Goal: Task Accomplishment & Management: Complete application form

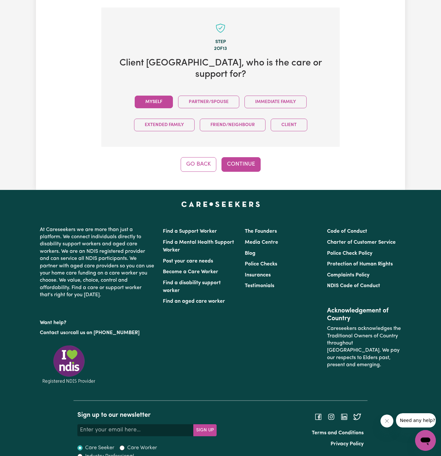
click at [160, 96] on button "Myself" at bounding box center [154, 102] width 38 height 13
click at [255, 157] on button "Continue" at bounding box center [240, 164] width 39 height 14
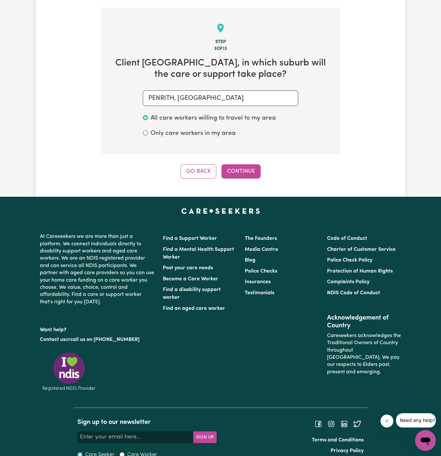
scroll to position [230, 0]
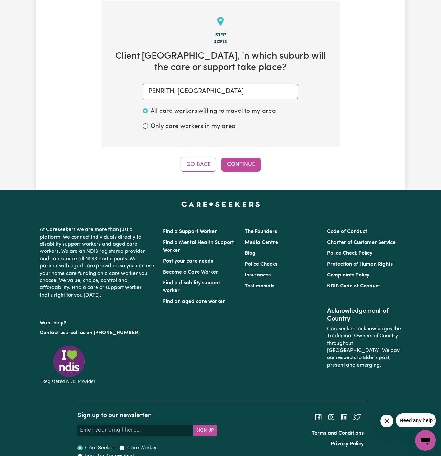
click at [243, 153] on div "Step 3 of 13 Client Penrith , in which suburb will the care or support take pla…" at bounding box center [220, 86] width 238 height 171
click at [243, 157] on button "Continue" at bounding box center [240, 164] width 39 height 14
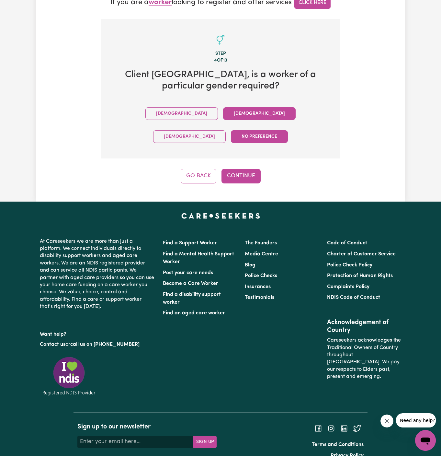
click at [223, 116] on button "[DEMOGRAPHIC_DATA]" at bounding box center [259, 113] width 73 height 13
click at [244, 169] on button "Continue" at bounding box center [240, 176] width 39 height 14
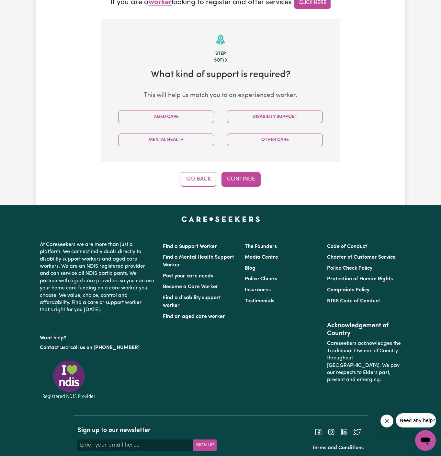
scroll to position [230, 0]
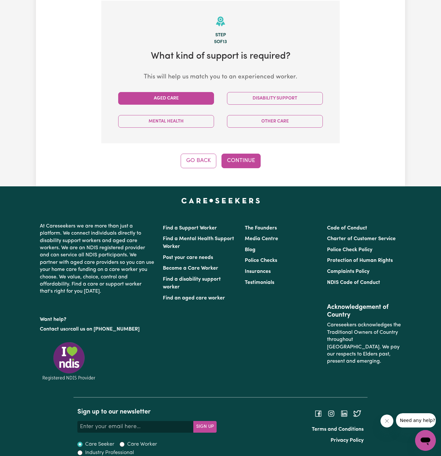
click at [186, 96] on button "Aged Care" at bounding box center [166, 98] width 96 height 13
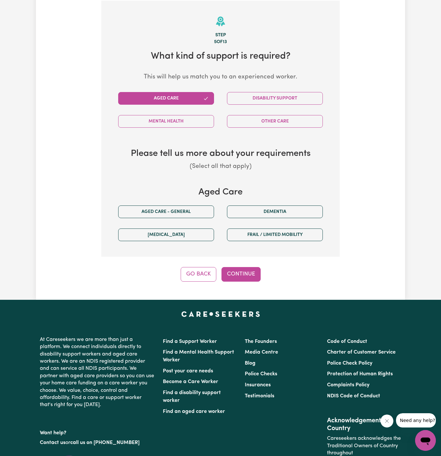
click at [277, 104] on div "Disability Support" at bounding box center [274, 98] width 109 height 23
click at [254, 97] on button "Disability Support" at bounding box center [275, 98] width 96 height 13
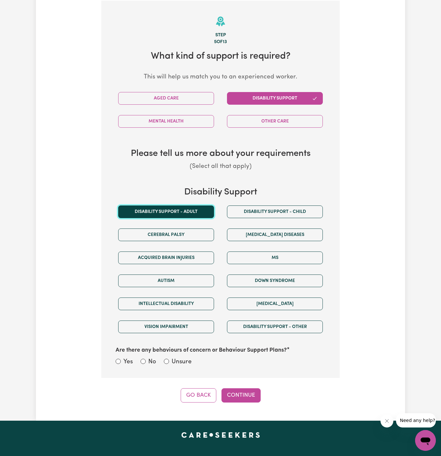
click at [184, 212] on button "Disability support - Adult" at bounding box center [166, 211] width 96 height 13
click at [179, 357] on label "Unsure" at bounding box center [182, 361] width 20 height 9
click at [169, 358] on input "Unsure" at bounding box center [166, 360] width 5 height 5
radio input "true"
click at [241, 399] on button "Continue" at bounding box center [240, 395] width 39 height 14
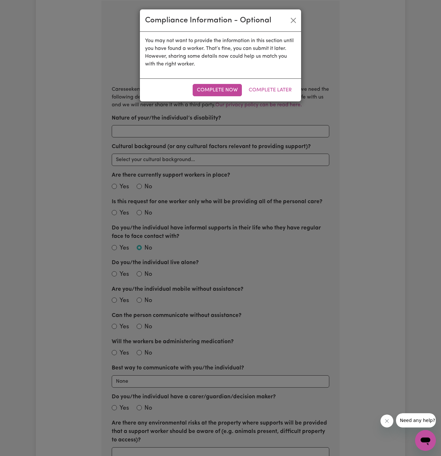
click at [274, 83] on div "Complete Now Complete Later" at bounding box center [220, 89] width 161 height 23
click at [274, 87] on button "Complete Later" at bounding box center [269, 90] width 51 height 12
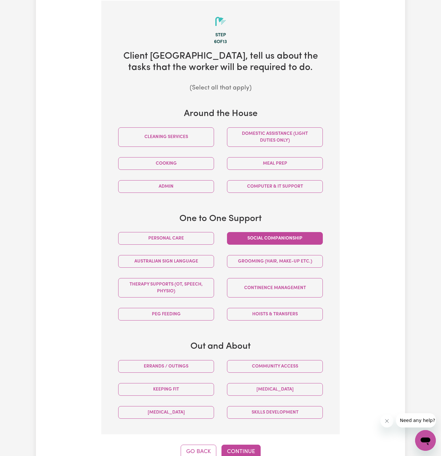
click at [264, 240] on button "Social companionship" at bounding box center [275, 238] width 96 height 13
click at [284, 362] on button "Community access" at bounding box center [275, 366] width 96 height 13
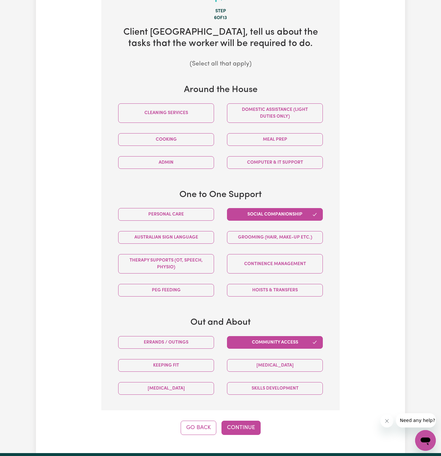
scroll to position [245, 0]
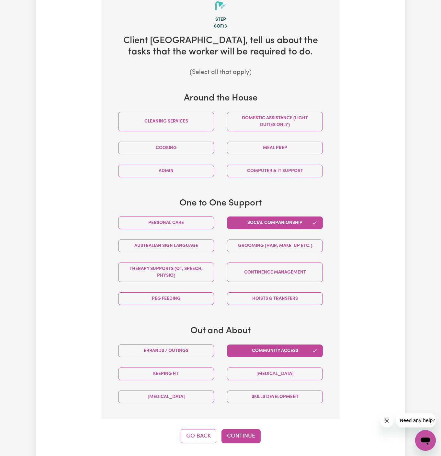
click at [277, 108] on div "Domestic assistance (light duties only)" at bounding box center [274, 122] width 109 height 30
click at [276, 116] on button "Domestic assistance (light duties only)" at bounding box center [275, 121] width 96 height 19
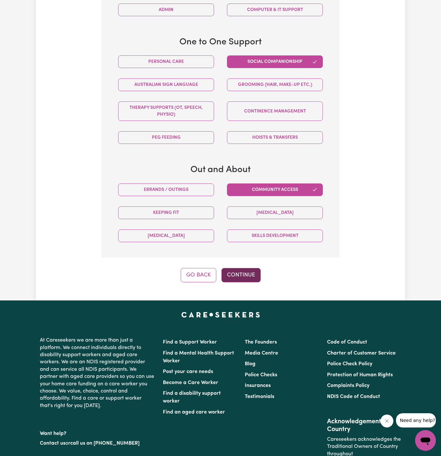
click at [247, 278] on button "Continue" at bounding box center [240, 275] width 39 height 14
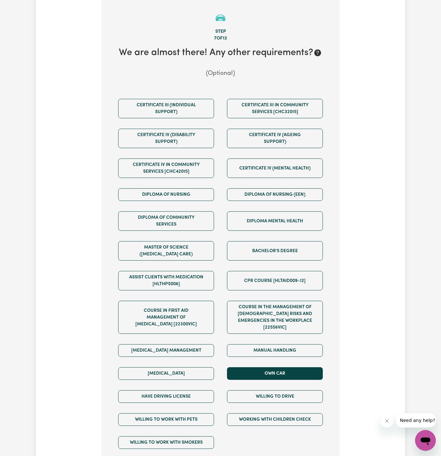
scroll to position [230, 0]
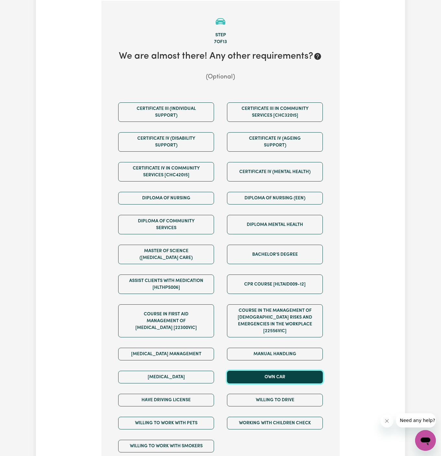
click at [271, 370] on button "Own Car" at bounding box center [275, 376] width 96 height 13
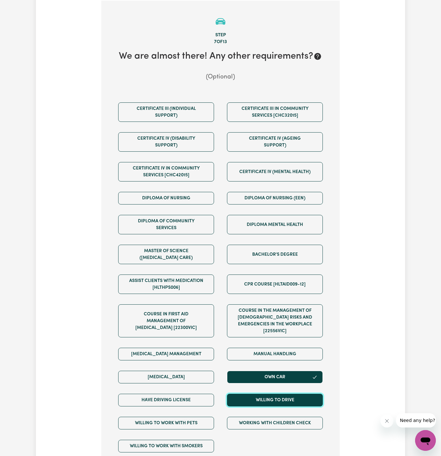
click at [271, 393] on button "Willing to drive" at bounding box center [275, 399] width 96 height 13
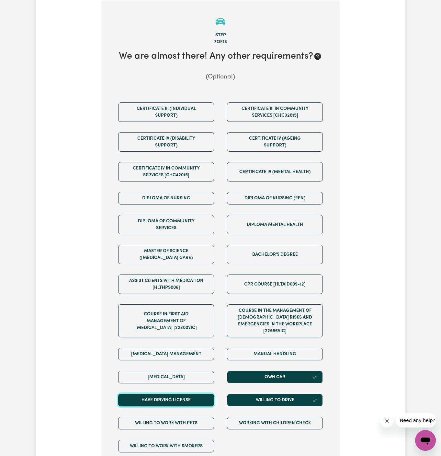
click at [197, 393] on button "Have driving license" at bounding box center [166, 399] width 96 height 13
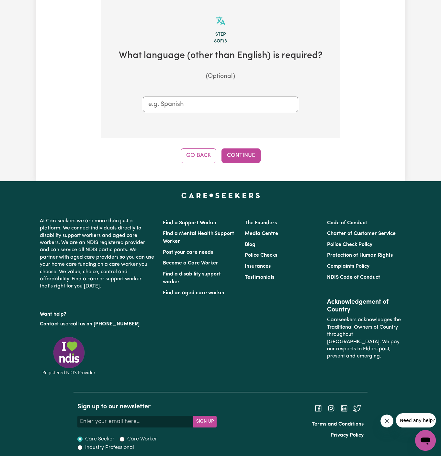
scroll to position [230, 0]
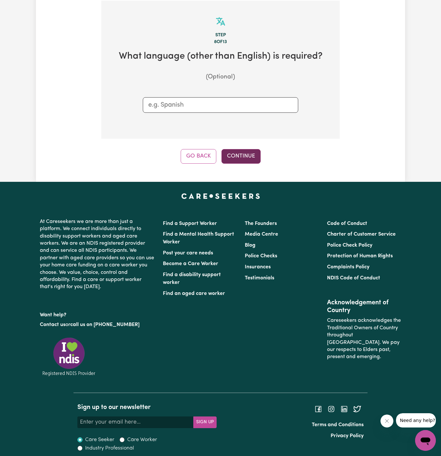
click at [239, 153] on button "Continue" at bounding box center [240, 156] width 39 height 14
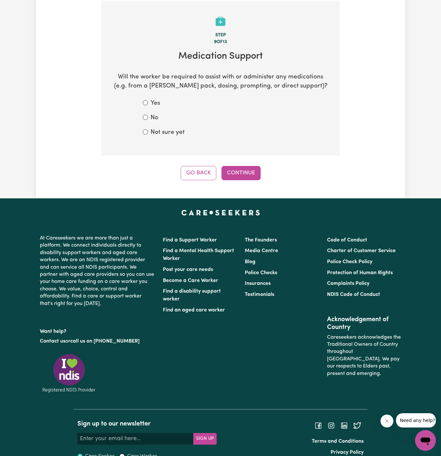
click at [165, 117] on div "No" at bounding box center [220, 117] width 155 height 9
click at [152, 117] on label "No" at bounding box center [155, 117] width 8 height 9
click at [148, 117] on input "No" at bounding box center [145, 117] width 5 height 5
radio input "true"
click at [266, 178] on div "Go Back Continue" at bounding box center [220, 173] width 238 height 14
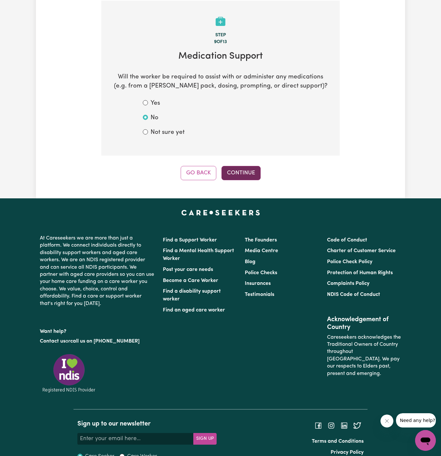
click at [249, 176] on button "Continue" at bounding box center [240, 173] width 39 height 14
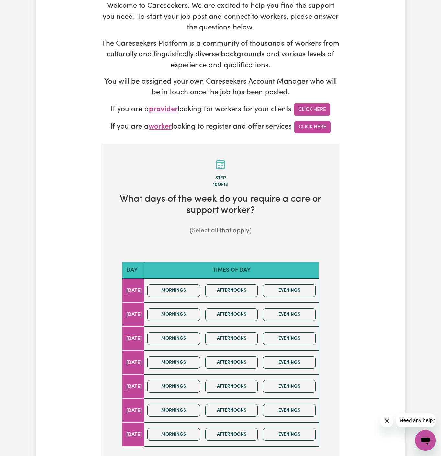
scroll to position [199, 0]
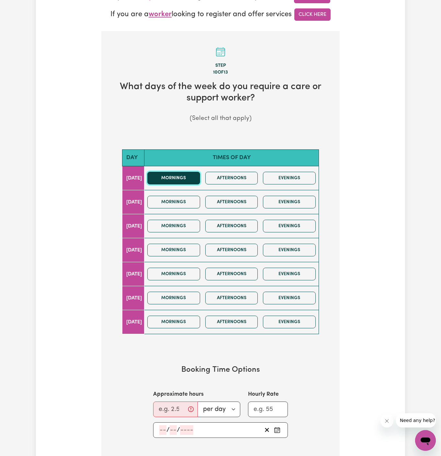
click at [197, 178] on button "Mornings" at bounding box center [173, 178] width 53 height 13
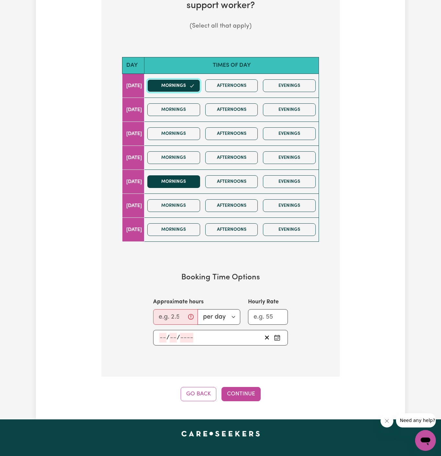
scroll to position [401, 0]
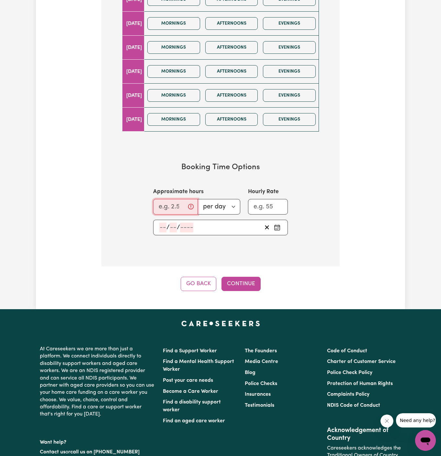
click at [168, 207] on input "Approximate hours" at bounding box center [175, 207] width 45 height 16
type input "4"
click at [166, 225] on span "/" at bounding box center [167, 227] width 3 height 7
click at [162, 223] on input "number" at bounding box center [162, 227] width 7 height 10
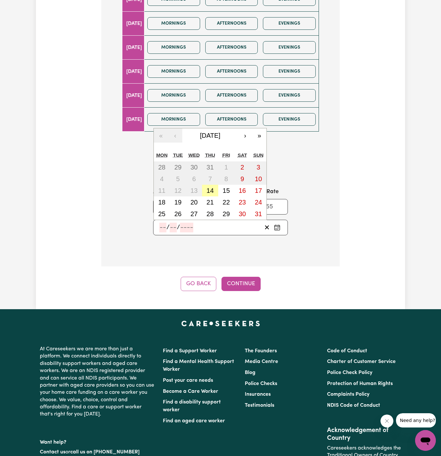
click at [208, 187] on abbr "14" at bounding box center [210, 190] width 7 height 7
type input "[DATE]"
type input "14"
type input "8"
type input "2025"
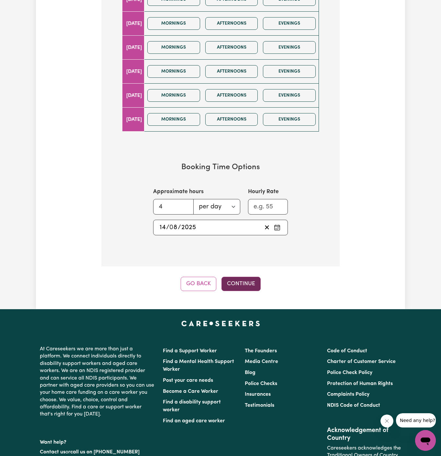
click at [240, 282] on button "Continue" at bounding box center [240, 283] width 39 height 14
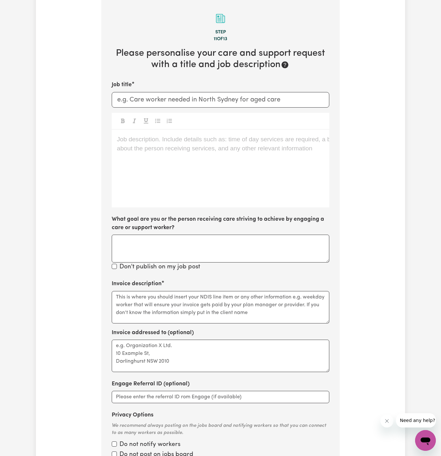
scroll to position [230, 0]
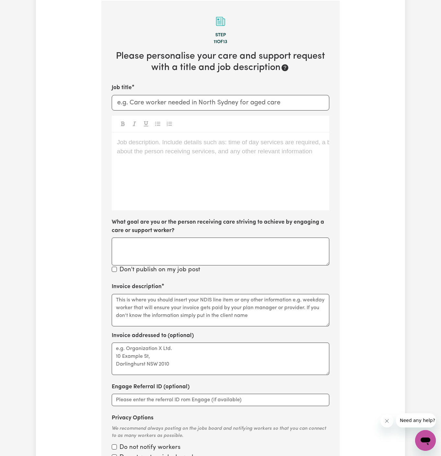
click at [258, 200] on div "Job description. Include details such as: time of day services are required, a …" at bounding box center [221, 171] width 218 height 78
click at [129, 178] on div "Job description. Include details such as: time of day services are required, a …" at bounding box center [221, 171] width 218 height 78
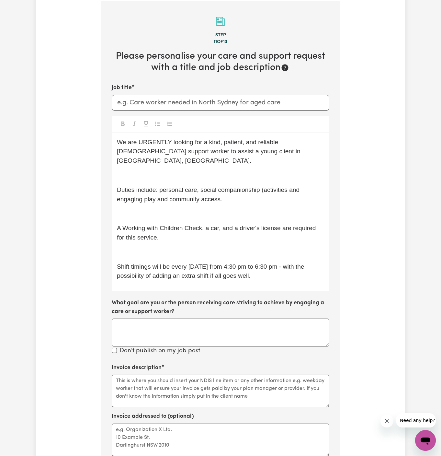
click at [150, 237] on div "We are URGENTLY looking for a kind, patient, and reliable [DEMOGRAPHIC_DATA] su…" at bounding box center [221, 211] width 218 height 159
click at [275, 267] on p "Shift timings will be every [DATE] from 4:30 pm to 6:30 pm - with the possibili…" at bounding box center [220, 271] width 207 height 19
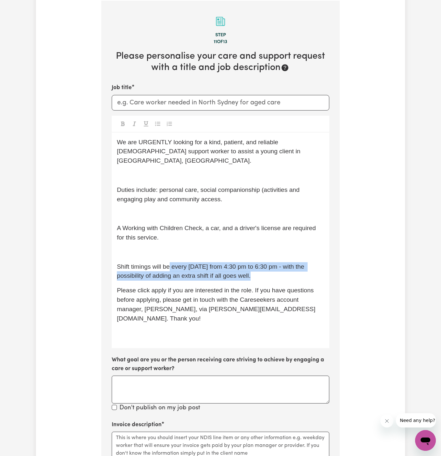
drag, startPoint x: 170, startPoint y: 257, endPoint x: 284, endPoint y: 259, distance: 114.3
click at [284, 263] on span "Shift timings will be every [DATE] from 4:30 pm to 6:30 pm - with the possibili…" at bounding box center [211, 271] width 189 height 16
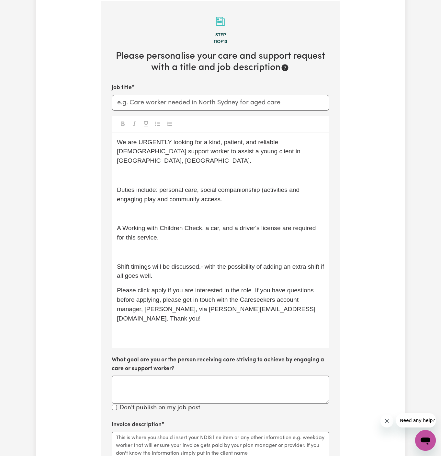
click at [199, 263] on span "Shift timings will be discussed.- with the possibility of adding an extra shift…" at bounding box center [221, 271] width 209 height 16
click at [212, 263] on span "Shift timings will be discussed.- with the possibility of adding an extra shift…" at bounding box center [221, 271] width 209 height 16
click at [211, 263] on span "Shift timings will be discussed.- with the possibility of adding an extra shift…" at bounding box center [221, 271] width 209 height 16
drag, startPoint x: 203, startPoint y: 256, endPoint x: 203, endPoint y: 264, distance: 8.1
click at [203, 264] on p "Shift timings will be discussed.- with the possibility of adding an extra shift…" at bounding box center [220, 271] width 207 height 19
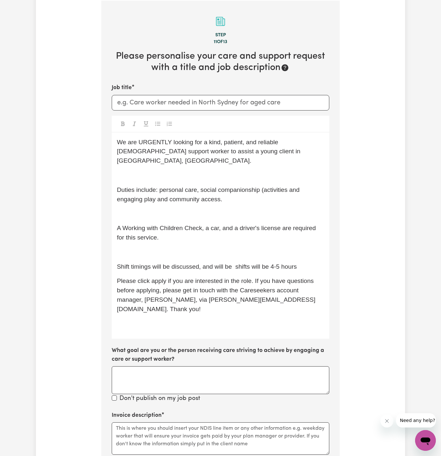
click at [253, 261] on div "We are URGENTLY looking for a kind, patient, and reliable [DEMOGRAPHIC_DATA] su…" at bounding box center [221, 235] width 218 height 206
click at [250, 263] on span "Shift timings will be discussed, and will be shifts will be 4-5 hours" at bounding box center [207, 266] width 180 height 7
click at [259, 263] on span "Shift timings will be discussed, and will be will be 4-5 hours" at bounding box center [198, 266] width 162 height 7
click at [299, 262] on p "Shift timings will be discussed, and will be will be 4 to 5 hours" at bounding box center [220, 266] width 207 height 9
click at [222, 262] on p "Shift timings will be discussed, and will be will be 4 to 5 hours." at bounding box center [220, 266] width 207 height 9
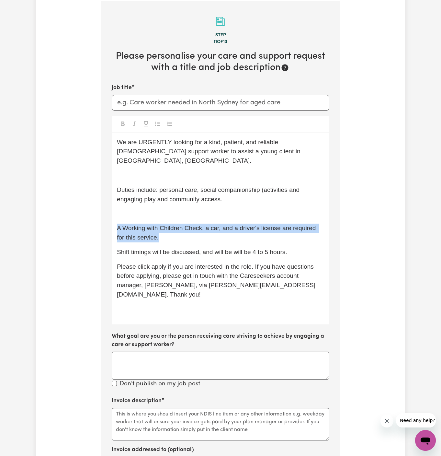
drag, startPoint x: 160, startPoint y: 227, endPoint x: 130, endPoint y: 214, distance: 32.6
click at [130, 223] on p "A Working with Children Check, a car, and a driver's license are required for t…" at bounding box center [220, 232] width 207 height 19
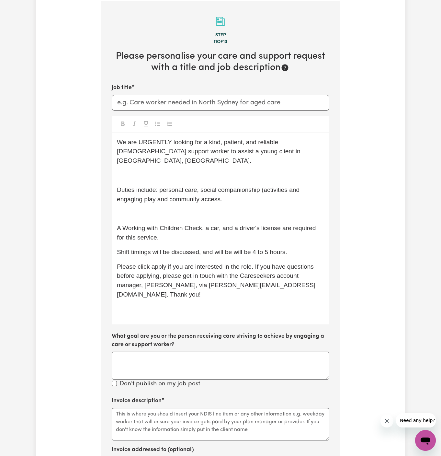
click at [130, 223] on p "A Working with Children Check, a car, and a driver's license are required for t…" at bounding box center [220, 232] width 207 height 19
drag, startPoint x: 207, startPoint y: 219, endPoint x: 139, endPoint y: 217, distance: 67.4
click at [139, 224] on span "A Working with Children Check, a car, and a driver's license are required for t…" at bounding box center [217, 232] width 201 height 16
click at [183, 226] on p "A Working with Children Check, a car, and a driver's license are required for t…" at bounding box center [220, 232] width 207 height 19
drag, startPoint x: 183, startPoint y: 226, endPoint x: 208, endPoint y: 215, distance: 28.0
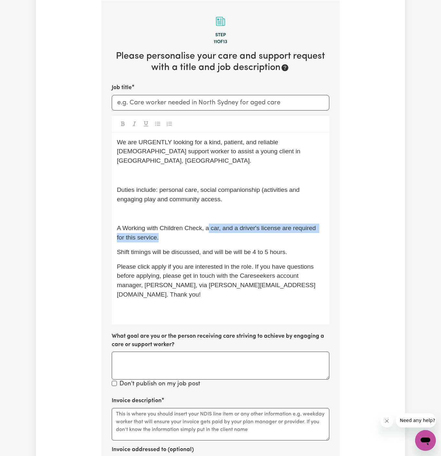
click at [208, 223] on p "A Working with Children Check, a car, and a driver's license are required for t…" at bounding box center [220, 232] width 207 height 19
click at [208, 224] on span "A Working with Children Check, a car, and a driver's license are required for t…" at bounding box center [217, 232] width 201 height 16
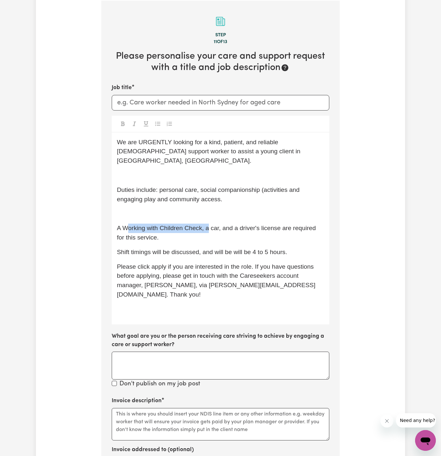
drag, startPoint x: 208, startPoint y: 217, endPoint x: 125, endPoint y: 219, distance: 83.2
click at [125, 224] on span "A Working with Children Check, a car, and a driver's license are required for t…" at bounding box center [217, 232] width 201 height 16
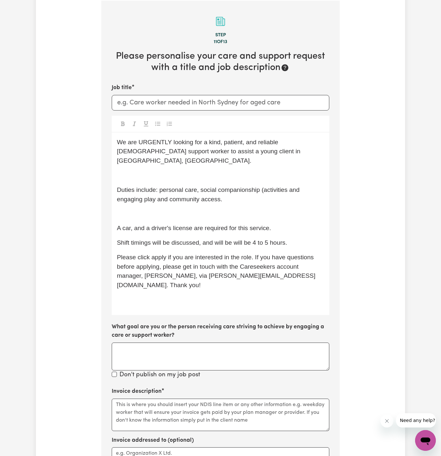
click at [128, 209] on p "﻿" at bounding box center [220, 213] width 207 height 9
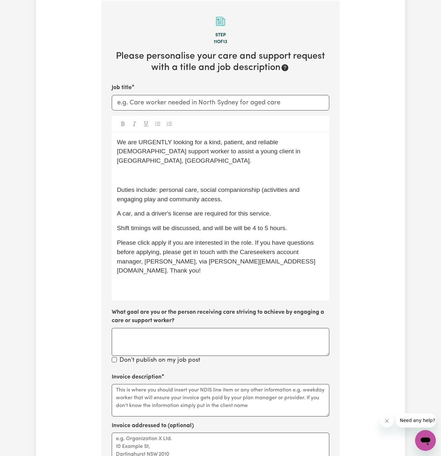
click at [235, 186] on span "Duties include: personal care, social companionship (activities and engaging pl…" at bounding box center [209, 194] width 185 height 16
click at [158, 186] on span "Duties include: personal care, social companionship (activities and engaging pl…" at bounding box center [209, 194] width 185 height 16
click at [171, 186] on span "Duties include: personal care, social companionship (activities and engaging pl…" at bounding box center [209, 194] width 185 height 16
click at [163, 187] on span "Duties include: personal care, social companionship (activities and engaging pl…" at bounding box center [209, 194] width 185 height 16
drag, startPoint x: 155, startPoint y: 190, endPoint x: 260, endPoint y: 179, distance: 105.4
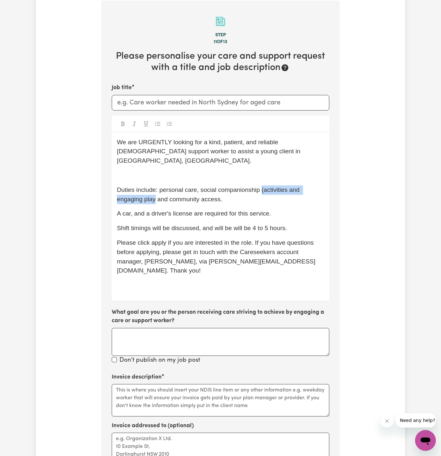
click at [260, 186] on span "Duties include: personal care, social companionship (activities and engaging pl…" at bounding box center [209, 194] width 185 height 16
drag, startPoint x: 197, startPoint y: 181, endPoint x: 160, endPoint y: 181, distance: 37.9
click at [160, 186] on span "Duties include: personal care, social companionship and community access." at bounding box center [211, 194] width 188 height 16
click at [140, 171] on p "﻿" at bounding box center [220, 175] width 207 height 9
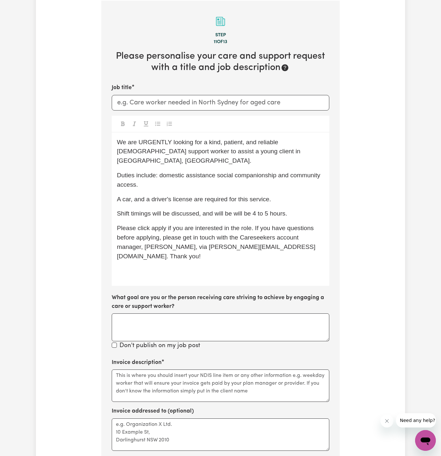
click at [154, 136] on div "We are URGENTLY looking for a kind, patient, and reliable [DEMOGRAPHIC_DATA] su…" at bounding box center [221, 208] width 218 height 153
click at [152, 141] on span "We are URGENTLY looking for a kind, patient, and reliable [DEMOGRAPHIC_DATA] su…" at bounding box center [209, 152] width 185 height 26
click at [222, 141] on span "We are looking for a kind, patient, and reliable [DEMOGRAPHIC_DATA] support wor…" at bounding box center [217, 152] width 201 height 26
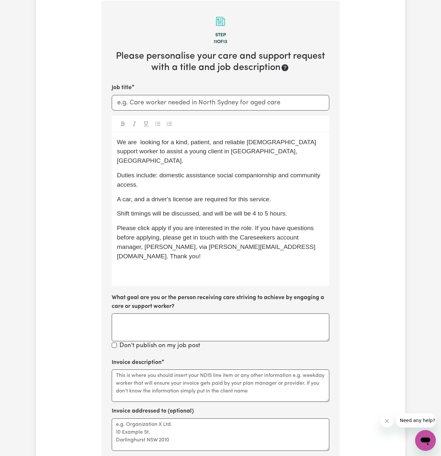
click at [242, 141] on span "We are looking for a kind, patient, and reliable [DEMOGRAPHIC_DATA] support wor…" at bounding box center [217, 152] width 201 height 26
drag, startPoint x: 242, startPoint y: 141, endPoint x: 141, endPoint y: 142, distance: 100.7
click at [141, 142] on span "We are looking for a kind, patient, and reliable [DEMOGRAPHIC_DATA] support wor…" at bounding box center [217, 152] width 201 height 26
click at [173, 144] on span "We are looking for a kind, patient, and reliable [DEMOGRAPHIC_DATA] support wor…" at bounding box center [217, 152] width 201 height 26
click at [175, 142] on span "We are looking for a kind, patient, and reliable [DEMOGRAPHIC_DATA] support wor…" at bounding box center [217, 152] width 201 height 26
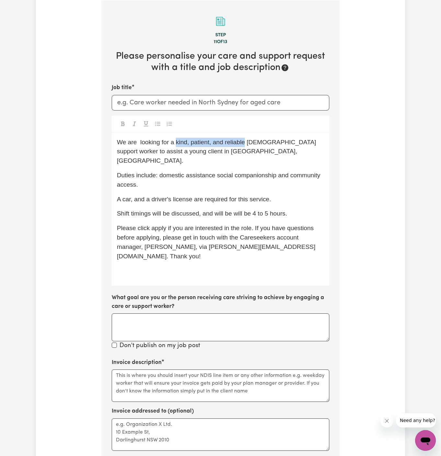
drag, startPoint x: 175, startPoint y: 142, endPoint x: 241, endPoint y: 142, distance: 66.0
click at [241, 142] on span "We are looking for a kind, patient, and reliable [DEMOGRAPHIC_DATA] support wor…" at bounding box center [217, 152] width 201 height 26
click at [259, 140] on span "We are looking for a [DEMOGRAPHIC_DATA] speaking [DEMOGRAPHIC_DATA] support wor…" at bounding box center [209, 152] width 185 height 26
click at [210, 152] on p "We are looking for a [DEMOGRAPHIC_DATA] speaking [DEMOGRAPHIC_DATA] support wor…" at bounding box center [220, 152] width 207 height 28
drag, startPoint x: 160, startPoint y: 152, endPoint x: 192, endPoint y: 151, distance: 32.4
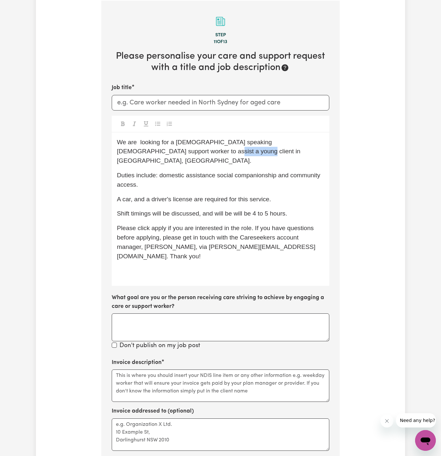
click at [192, 151] on span "We are looking for a [DEMOGRAPHIC_DATA] speaking [DEMOGRAPHIC_DATA] support wor…" at bounding box center [209, 152] width 185 height 26
click at [194, 142] on span "We are looking for a [DEMOGRAPHIC_DATA] speaking [DEMOGRAPHIC_DATA] support wor…" at bounding box center [209, 152] width 185 height 26
click at [147, 141] on span "We are looking for a [DEMOGRAPHIC_DATA] [DEMOGRAPHIC_DATA] support worker to as…" at bounding box center [217, 152] width 201 height 26
click at [219, 160] on div "We are looking for a [DEMOGRAPHIC_DATA] [DEMOGRAPHIC_DATA] support worker to as…" at bounding box center [221, 208] width 218 height 153
drag, startPoint x: 134, startPoint y: 152, endPoint x: 98, endPoint y: 153, distance: 36.0
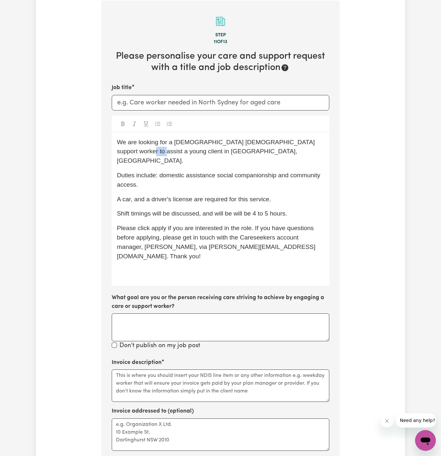
click at [98, 153] on div "Tell us your care and support requirements Welcome to Careseekers. We are excit…" at bounding box center [220, 194] width 246 height 766
click at [101, 160] on section "Step 11 of 13 Please personalise your care and support request with a title and…" at bounding box center [220, 277] width 238 height 552
click at [194, 156] on div "We are looking for a [DEMOGRAPHIC_DATA] [DEMOGRAPHIC_DATA] support worker to as…" at bounding box center [221, 208] width 218 height 153
click at [228, 171] on p "Duties include: domestic assistance social companionship and community access." at bounding box center [220, 180] width 207 height 19
click at [280, 172] on span "Duties include: domestic assistance, social companionship and community access." at bounding box center [220, 180] width 207 height 16
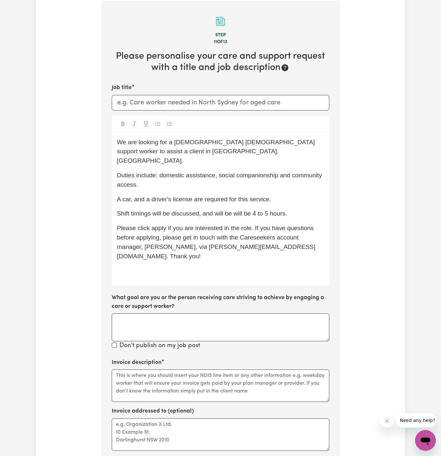
click at [298, 195] on p "A car, and a driver's license are required for this service." at bounding box center [220, 199] width 207 height 9
click at [284, 172] on span "Duties include: domestic assistance, social companionship and community access." at bounding box center [220, 180] width 207 height 16
click at [127, 196] on span "A car, and a driver's license are required for this service." at bounding box center [194, 199] width 154 height 7
click at [241, 210] on span "Shift timings will be discussed, and will be will be 4 to 5 hours." at bounding box center [202, 213] width 170 height 7
click at [181, 257] on div "We are looking for a [DEMOGRAPHIC_DATA] [DEMOGRAPHIC_DATA] support worker to as…" at bounding box center [221, 208] width 218 height 153
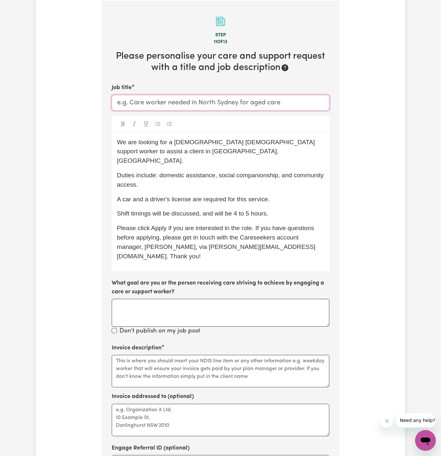
click at [168, 100] on input "Job title" at bounding box center [221, 103] width 218 height 16
click at [183, 124] on div at bounding box center [221, 124] width 218 height 17
drag, startPoint x: 173, startPoint y: 143, endPoint x: 285, endPoint y: 140, distance: 112.7
click at [285, 140] on span "We are looking for a [DEMOGRAPHIC_DATA] [DEMOGRAPHIC_DATA] support worker to as…" at bounding box center [217, 152] width 200 height 26
copy span "[DEMOGRAPHIC_DATA] [DEMOGRAPHIC_DATA] support worker"
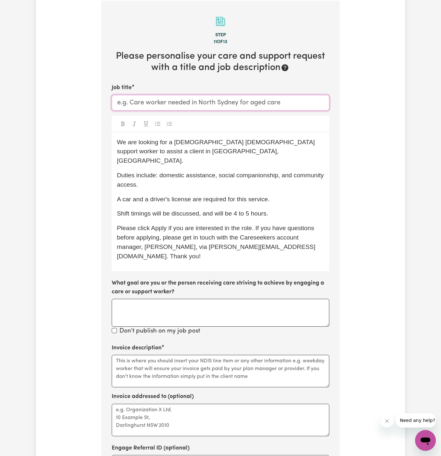
click at [126, 98] on input "Job title" at bounding box center [221, 103] width 218 height 16
paste input "[DEMOGRAPHIC_DATA] [DEMOGRAPHIC_DATA] support worker"
click at [146, 106] on input "[DEMOGRAPHIC_DATA] [DEMOGRAPHIC_DATA] support worker" at bounding box center [221, 103] width 218 height 16
click at [193, 118] on div at bounding box center [221, 124] width 218 height 17
click at [172, 102] on input "Punjabi-Speaking [DEMOGRAPHIC_DATA] support worker" at bounding box center [221, 103] width 218 height 16
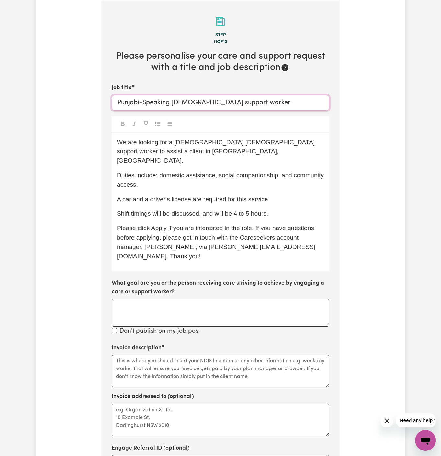
click at [197, 104] on input "Punjabi-Speaking [DEMOGRAPHIC_DATA] support worker" at bounding box center [221, 103] width 218 height 16
click at [227, 103] on input "Punjabi-Speaking [DEMOGRAPHIC_DATA] Support worker" at bounding box center [221, 103] width 218 height 16
click at [261, 105] on input "Punjabi-Speaking [DEMOGRAPHIC_DATA] Support Worker" at bounding box center [221, 103] width 218 height 16
drag, startPoint x: 275, startPoint y: 138, endPoint x: 254, endPoint y: 142, distance: 21.7
click at [263, 138] on p "We are looking for a [DEMOGRAPHIC_DATA] [DEMOGRAPHIC_DATA] support worker to as…" at bounding box center [220, 152] width 207 height 28
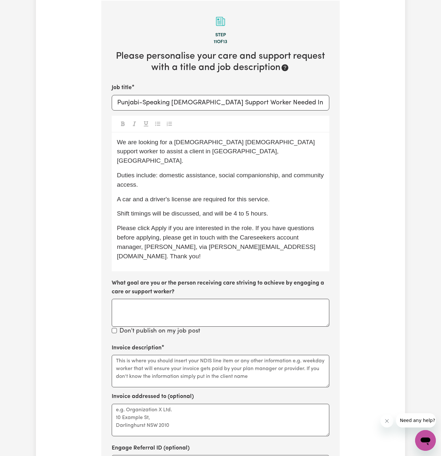
click at [202, 172] on span "Duties include: domestic assistance, social companionship, and community access." at bounding box center [221, 180] width 208 height 16
drag, startPoint x: 185, startPoint y: 153, endPoint x: 141, endPoint y: 150, distance: 43.5
click at [141, 150] on p "We are looking for a [DEMOGRAPHIC_DATA] [DEMOGRAPHIC_DATA] support worker to as…" at bounding box center [220, 152] width 207 height 28
copy span "[GEOGRAPHIC_DATA], [GEOGRAPHIC_DATA]."
click at [295, 107] on input "Punjabi-Speaking [DEMOGRAPHIC_DATA] Support Worker Needed In" at bounding box center [221, 103] width 218 height 16
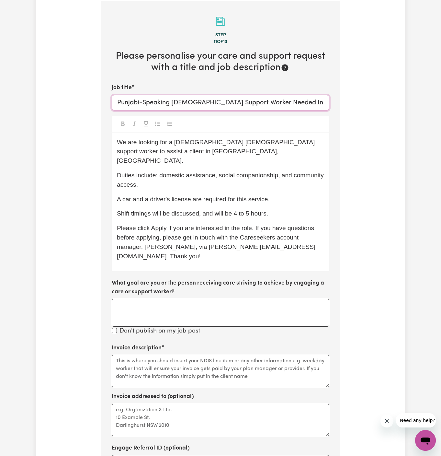
paste input "[GEOGRAPHIC_DATA], [GEOGRAPHIC_DATA]."
type input "Punjabi-Speaking [DEMOGRAPHIC_DATA] Support Worker Needed In [GEOGRAPHIC_DATA],…"
click at [209, 172] on span "Duties include: domestic assistance, social companionship, and community access." at bounding box center [221, 180] width 208 height 16
click at [200, 209] on p "Shift timings will be discussed, and will be 4 to 5 hours." at bounding box center [220, 213] width 207 height 9
click at [234, 354] on textarea "Invoice description" at bounding box center [221, 370] width 218 height 32
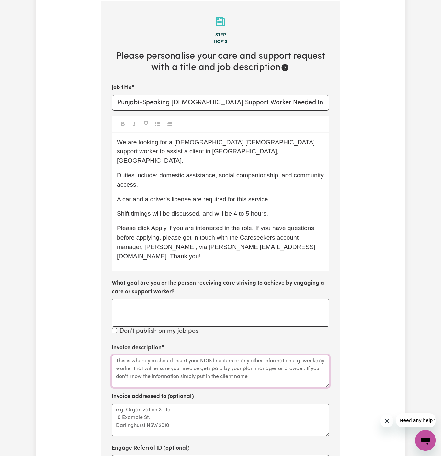
click at [234, 354] on textarea "Invoice description" at bounding box center [221, 370] width 218 height 32
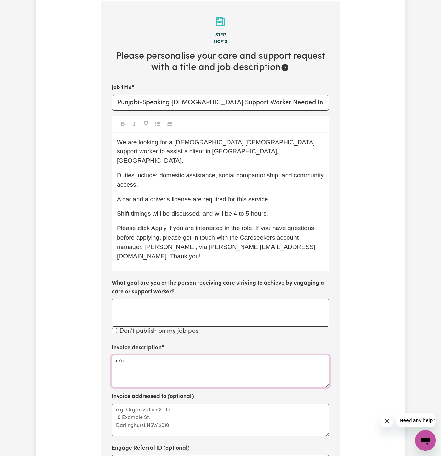
paste textarea "Chosen Family"
click at [146, 354] on textarea "c/o Chosen Family" at bounding box center [221, 370] width 218 height 32
type textarea "c/o Chosen Family"
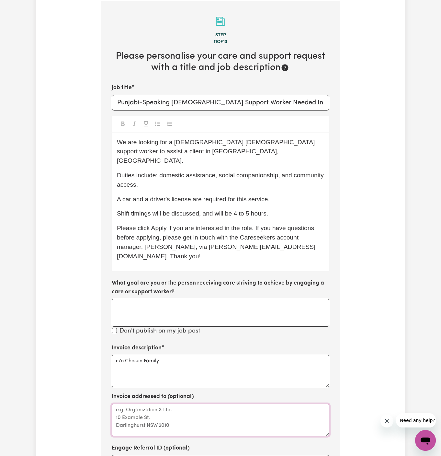
click at [151, 403] on textarea "Invoice addressed to (optional)" at bounding box center [221, 419] width 218 height 32
paste textarea "c/o Chosen Family"
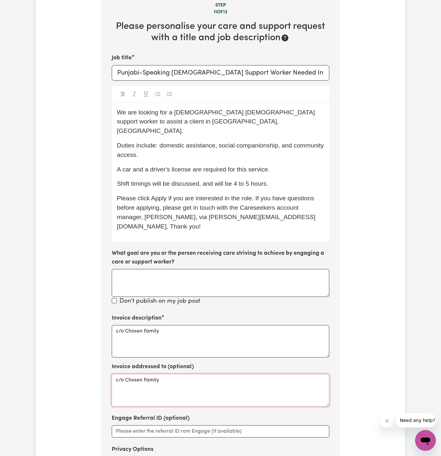
scroll to position [300, 0]
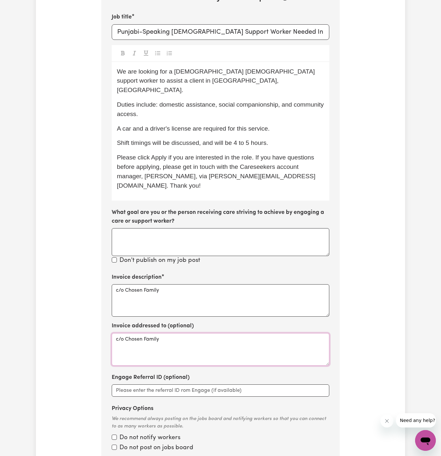
type textarea "c/o Chosen Family"
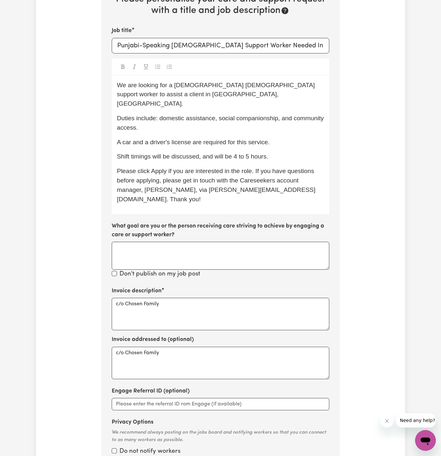
scroll to position [286, 0]
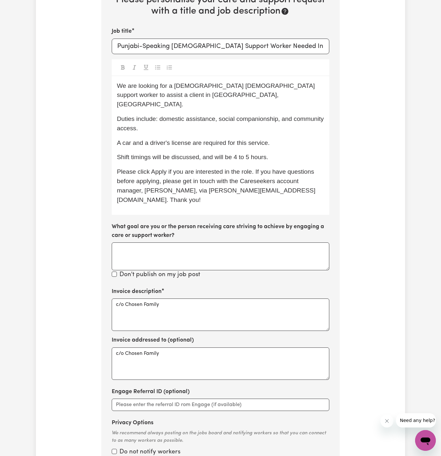
click at [267, 153] on span "Shift timings will be discussed, and will be 4 to 5 hours." at bounding box center [192, 156] width 151 height 7
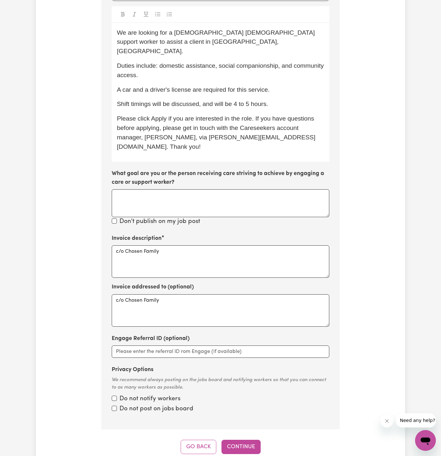
scroll to position [367, 0]
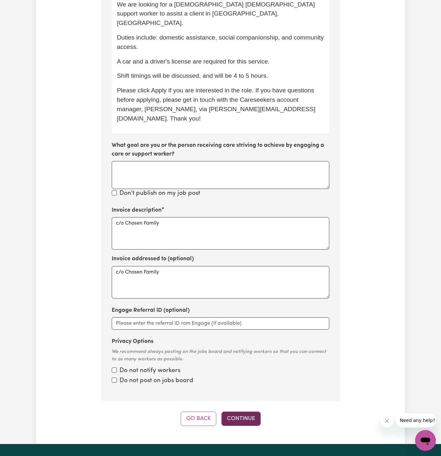
click at [243, 411] on button "Continue" at bounding box center [240, 418] width 39 height 14
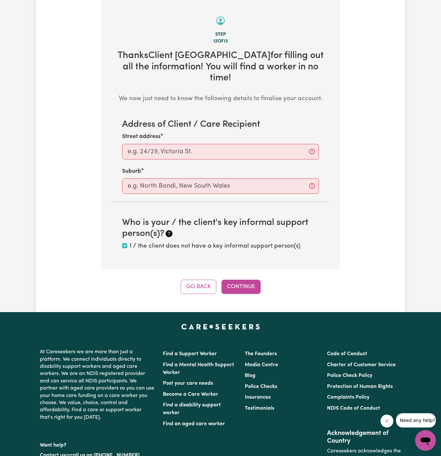
scroll to position [230, 0]
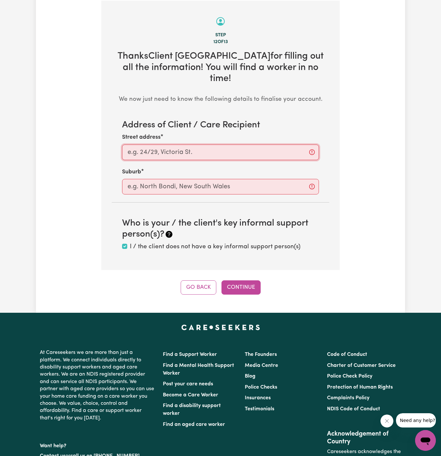
click at [235, 144] on input "Street address" at bounding box center [220, 152] width 197 height 16
paste input "Penrith"
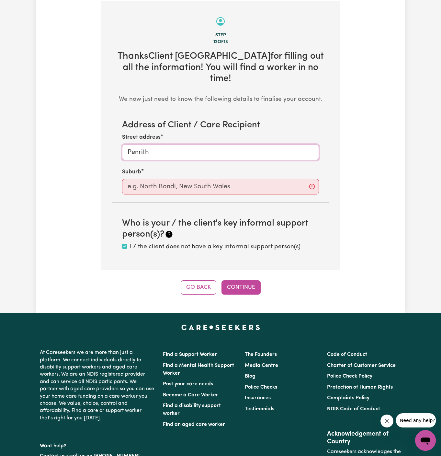
type input "Penrith"
click at [224, 180] on input "text" at bounding box center [220, 187] width 197 height 16
paste input "Penrith"
type input "Penrith"
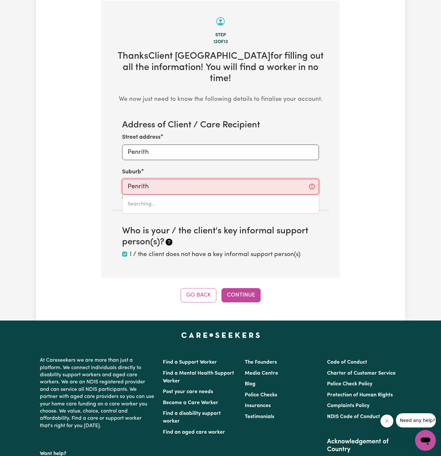
type input "[GEOGRAPHIC_DATA], [GEOGRAPHIC_DATA], 2750"
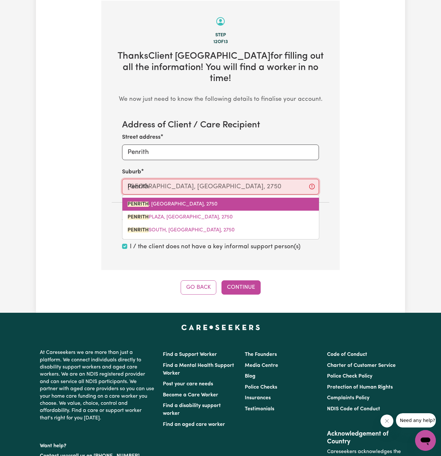
click at [203, 197] on link "PENRITH , [GEOGRAPHIC_DATA], 2750" at bounding box center [220, 203] width 197 height 13
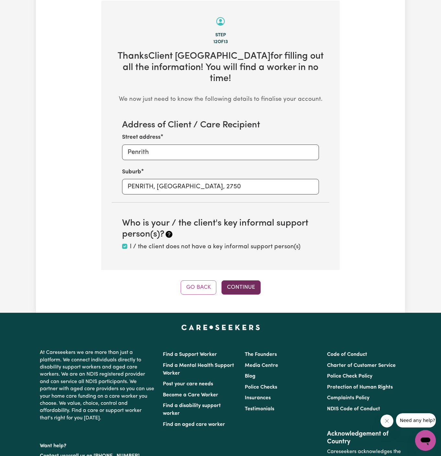
click at [243, 280] on button "Continue" at bounding box center [240, 287] width 39 height 14
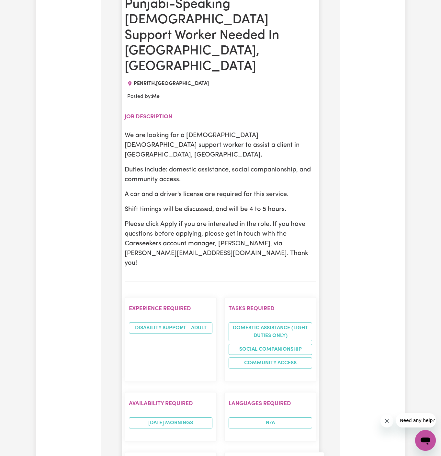
scroll to position [369, 0]
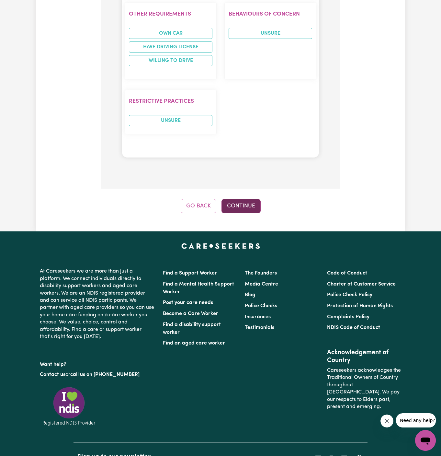
click at [243, 199] on button "Continue" at bounding box center [240, 206] width 39 height 14
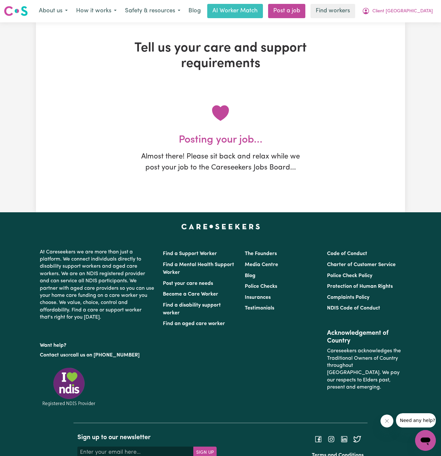
scroll to position [0, 0]
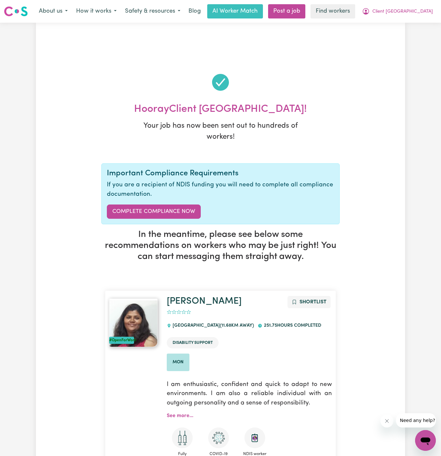
click at [412, 11] on span "Client [GEOGRAPHIC_DATA]" at bounding box center [402, 11] width 61 height 7
click at [411, 26] on link "My Dashboard" at bounding box center [411, 25] width 51 height 12
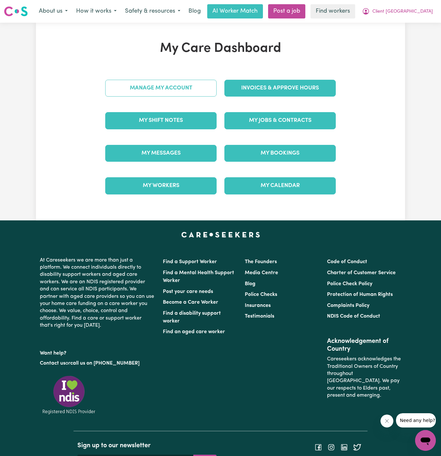
click at [199, 84] on div "My Care Dashboard Manage My Account Invoices & Approve Hours My Shift Notes My …" at bounding box center [220, 121] width 246 height 161
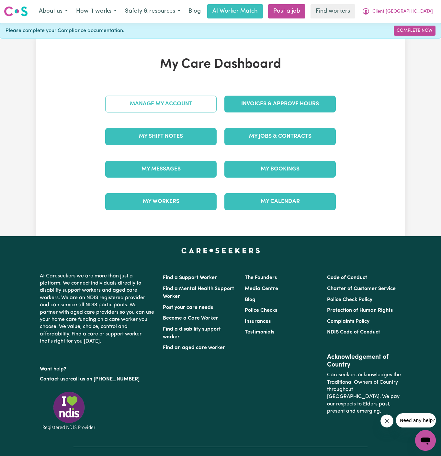
click at [191, 100] on link "Manage My Account" at bounding box center [160, 104] width 111 height 17
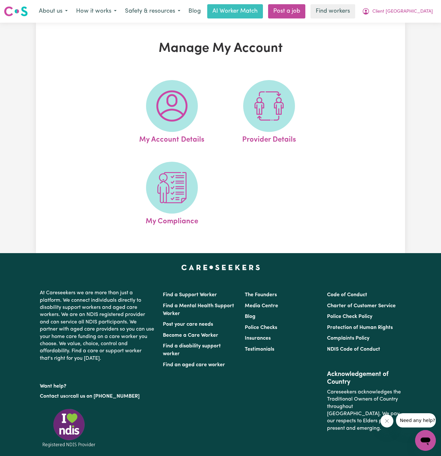
click at [191, 100] on span at bounding box center [172, 106] width 52 height 52
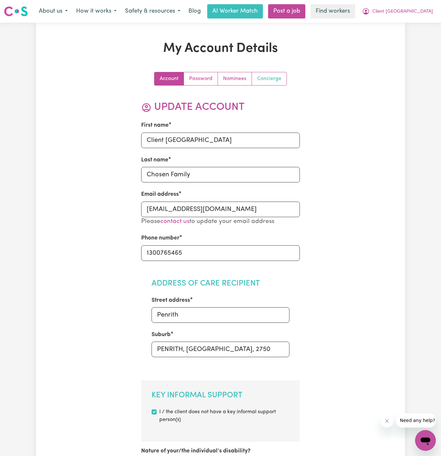
click at [269, 74] on link "Concierge" at bounding box center [269, 78] width 35 height 13
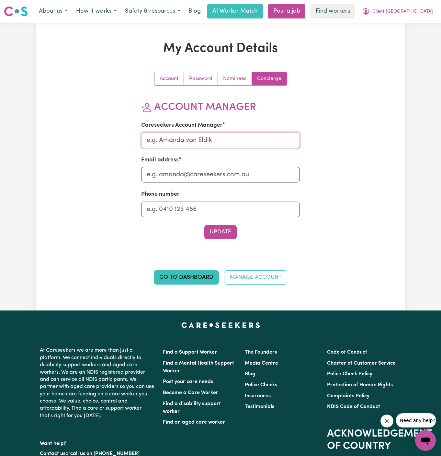
click at [245, 137] on input "Careseekers Account Manager" at bounding box center [220, 140] width 159 height 16
type input "[PERSON_NAME]"
click at [241, 173] on input "Email address" at bounding box center [220, 175] width 159 height 16
type input "[PERSON_NAME][EMAIL_ADDRESS][DOMAIN_NAME]"
click at [242, 205] on input "Phone number" at bounding box center [220, 209] width 159 height 16
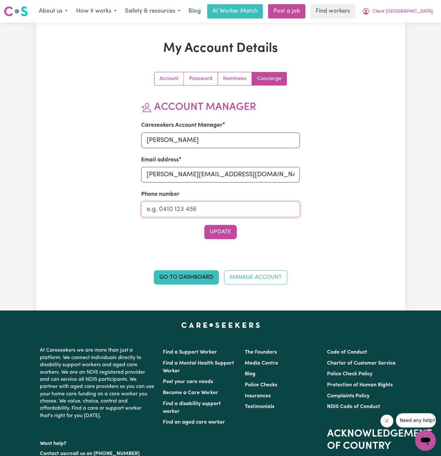
type input "1300765465"
click at [221, 234] on button "Update" at bounding box center [220, 232] width 32 height 14
click at [415, 13] on span "Client [GEOGRAPHIC_DATA]" at bounding box center [402, 11] width 61 height 7
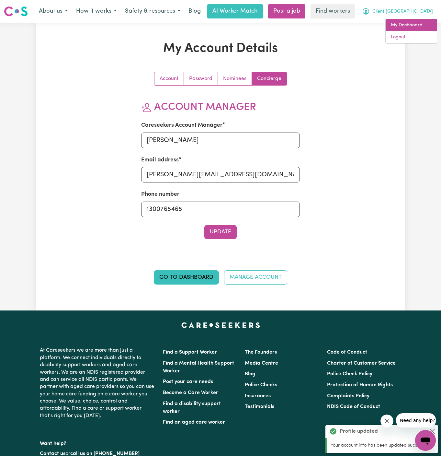
click at [408, 29] on link "My Dashboard" at bounding box center [411, 25] width 51 height 12
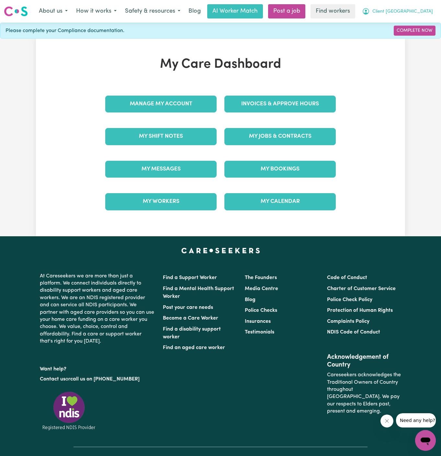
click at [424, 5] on button "Client [GEOGRAPHIC_DATA]" at bounding box center [397, 12] width 79 height 14
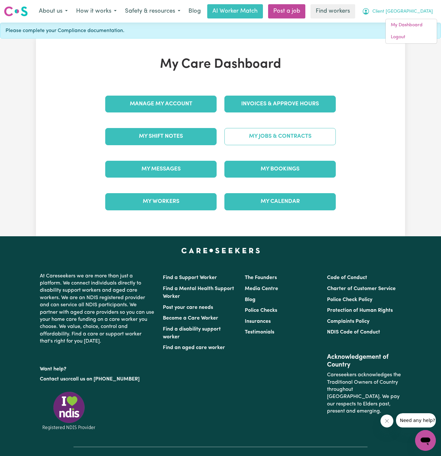
click at [276, 130] on link "My Jobs & Contracts" at bounding box center [279, 136] width 111 height 17
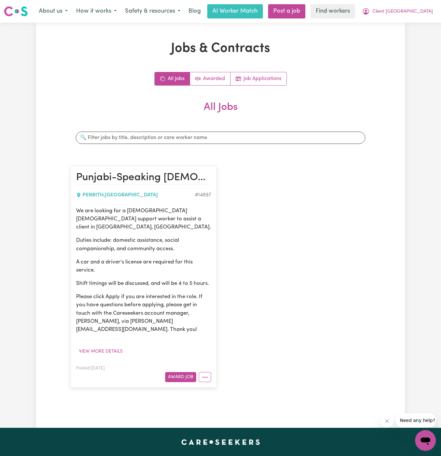
click at [144, 236] on p "Duties include: domestic assistance, social companionship, and community access." at bounding box center [143, 244] width 135 height 16
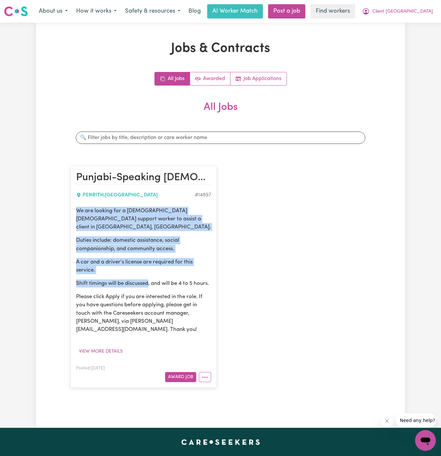
drag, startPoint x: 76, startPoint y: 209, endPoint x: 148, endPoint y: 277, distance: 98.5
click at [148, 277] on div "We are looking for a [DEMOGRAPHIC_DATA] [DEMOGRAPHIC_DATA] support worker to as…" at bounding box center [143, 270] width 135 height 127
click at [148, 279] on p "Shift timings will be discussed, and will be 4 to 5 hours." at bounding box center [143, 283] width 135 height 8
drag, startPoint x: 121, startPoint y: 288, endPoint x: 62, endPoint y: 211, distance: 96.6
click at [62, 211] on div "Jobs & Contracts All Jobs Awarded Job Applications All Jobs Search jobs Punjabi…" at bounding box center [220, 225] width 369 height 368
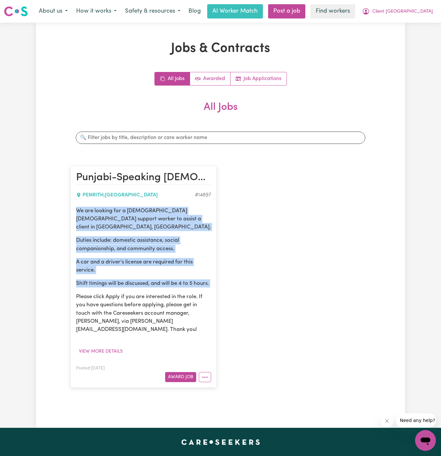
copy div "We are looking for a [DEMOGRAPHIC_DATA] [DEMOGRAPHIC_DATA] support worker to as…"
click at [426, 9] on span "Client [GEOGRAPHIC_DATA]" at bounding box center [402, 11] width 61 height 7
click at [422, 20] on link "My Dashboard" at bounding box center [411, 25] width 51 height 12
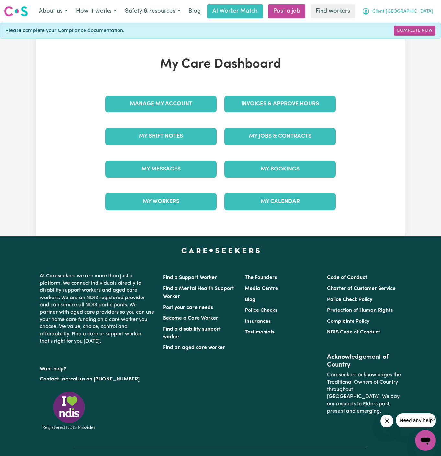
click at [422, 15] on span "Client [GEOGRAPHIC_DATA]" at bounding box center [402, 11] width 61 height 7
click at [421, 38] on link "Logout" at bounding box center [411, 37] width 51 height 12
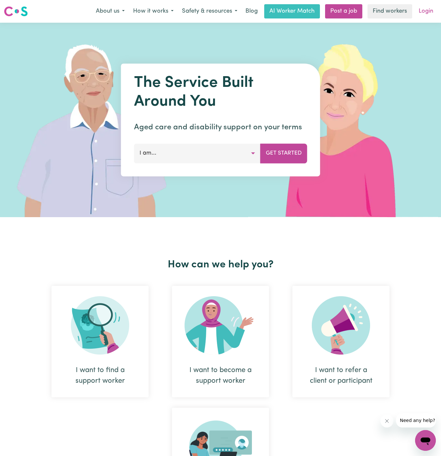
click at [424, 5] on link "Login" at bounding box center [426, 11] width 22 height 14
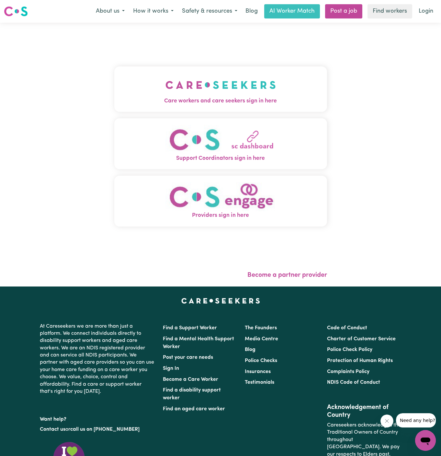
click at [238, 89] on img "Care workers and care seekers sign in here" at bounding box center [220, 85] width 110 height 24
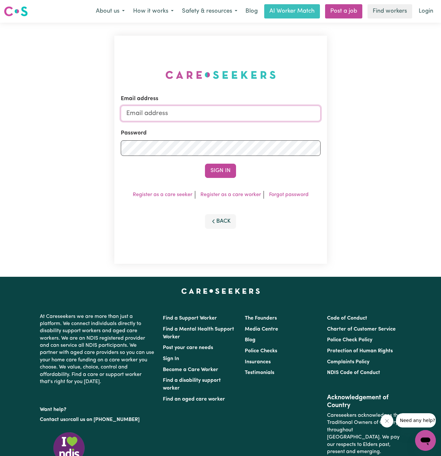
type input "[PERSON_NAME][EMAIL_ADDRESS][DOMAIN_NAME]"
click at [296, 113] on input "[PERSON_NAME][EMAIL_ADDRESS][DOMAIN_NAME]" at bounding box center [221, 114] width 200 height 16
click at [147, 193] on link "Register as a care seeker" at bounding box center [163, 194] width 60 height 5
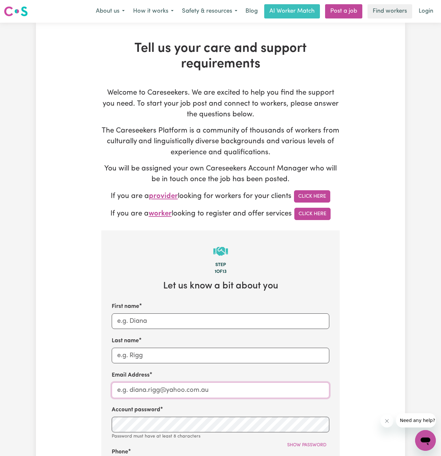
type input "[PERSON_NAME][EMAIL_ADDRESS][DOMAIN_NAME]"
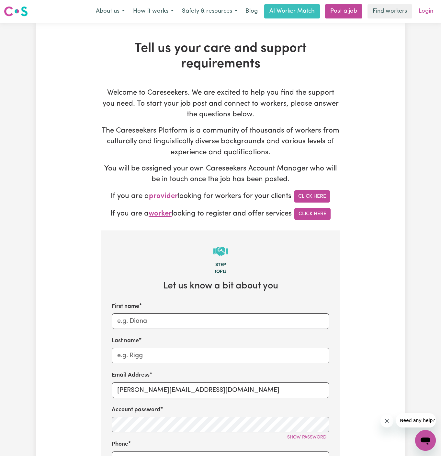
click at [432, 11] on link "Login" at bounding box center [426, 11] width 22 height 14
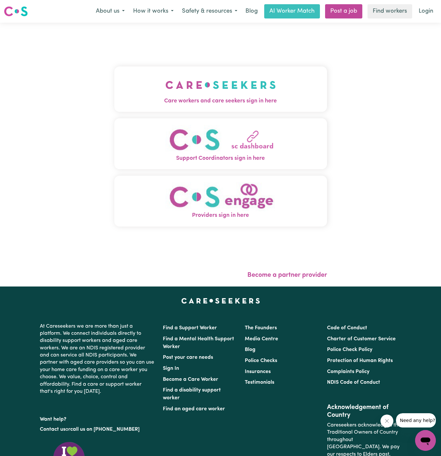
click at [219, 86] on img "Care workers and care seekers sign in here" at bounding box center [220, 85] width 110 height 24
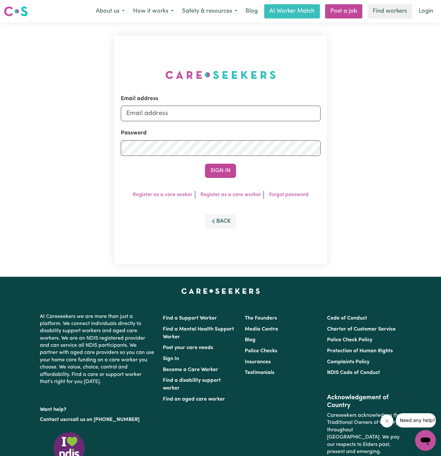
type input "[PERSON_NAME][EMAIL_ADDRESS][DOMAIN_NAME]"
click at [215, 168] on button "Sign In" at bounding box center [220, 170] width 31 height 14
